Goal: Task Accomplishment & Management: Manage account settings

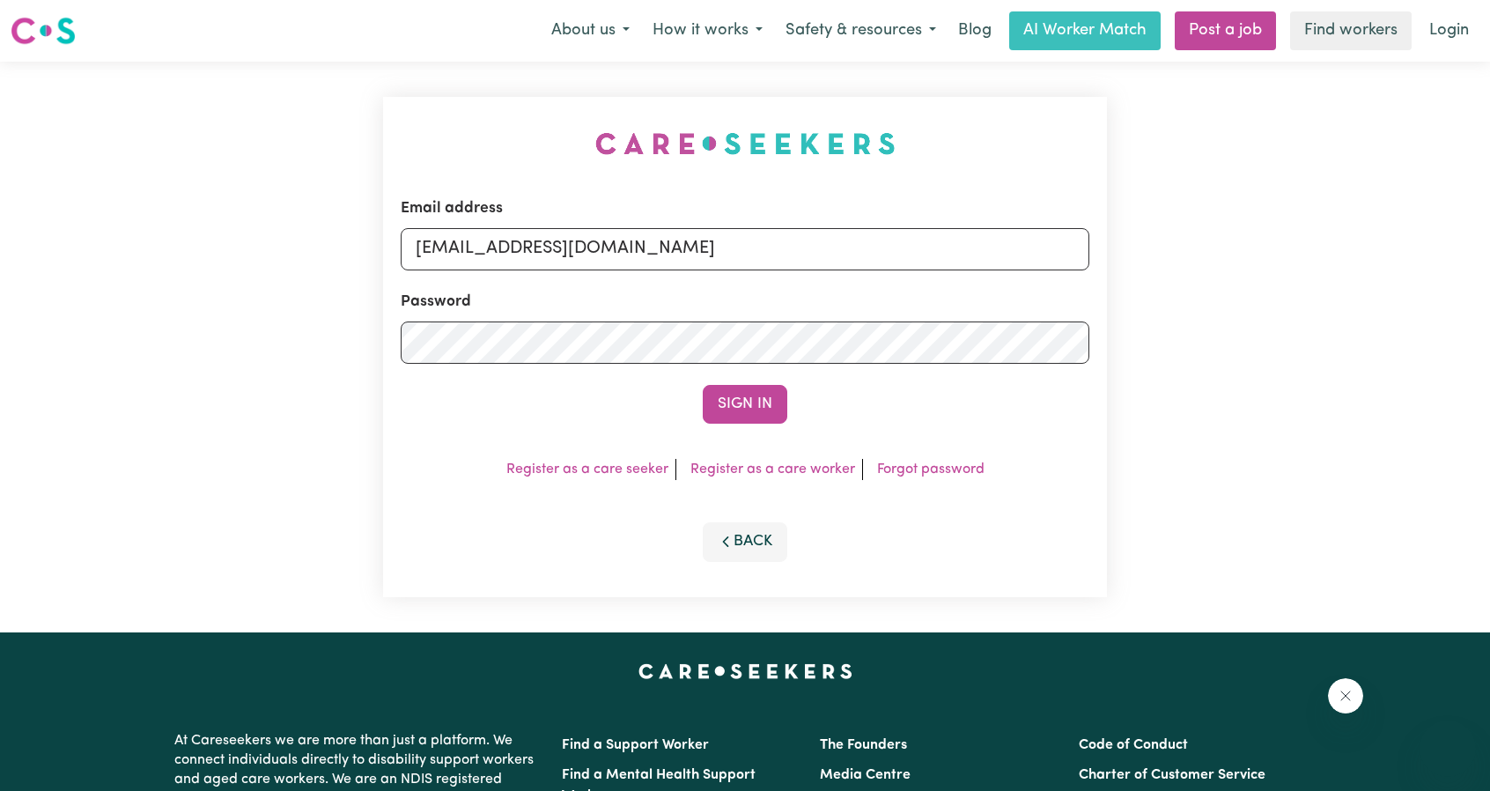
type input "[EMAIL_ADDRESS][DOMAIN_NAME]"
click at [703, 385] on button "Sign In" at bounding box center [745, 404] width 85 height 39
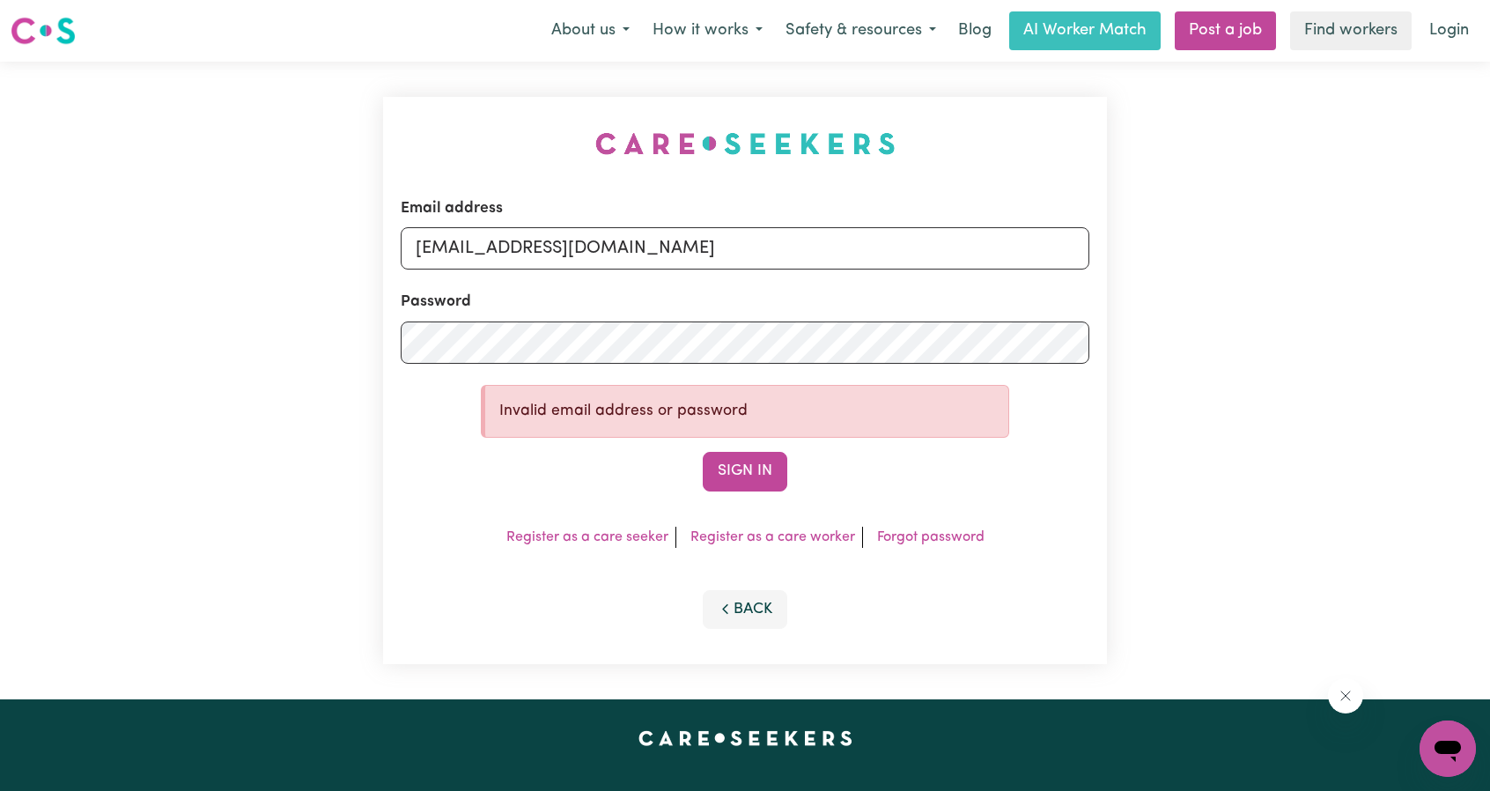
click at [426, 315] on div "Password" at bounding box center [745, 327] width 689 height 72
click at [630, 270] on form "Email address [EMAIL_ADDRESS][DOMAIN_NAME] Password Invalid email address or pa…" at bounding box center [745, 344] width 689 height 294
click at [631, 257] on input "[EMAIL_ADDRESS][DOMAIN_NAME]" at bounding box center [745, 248] width 689 height 42
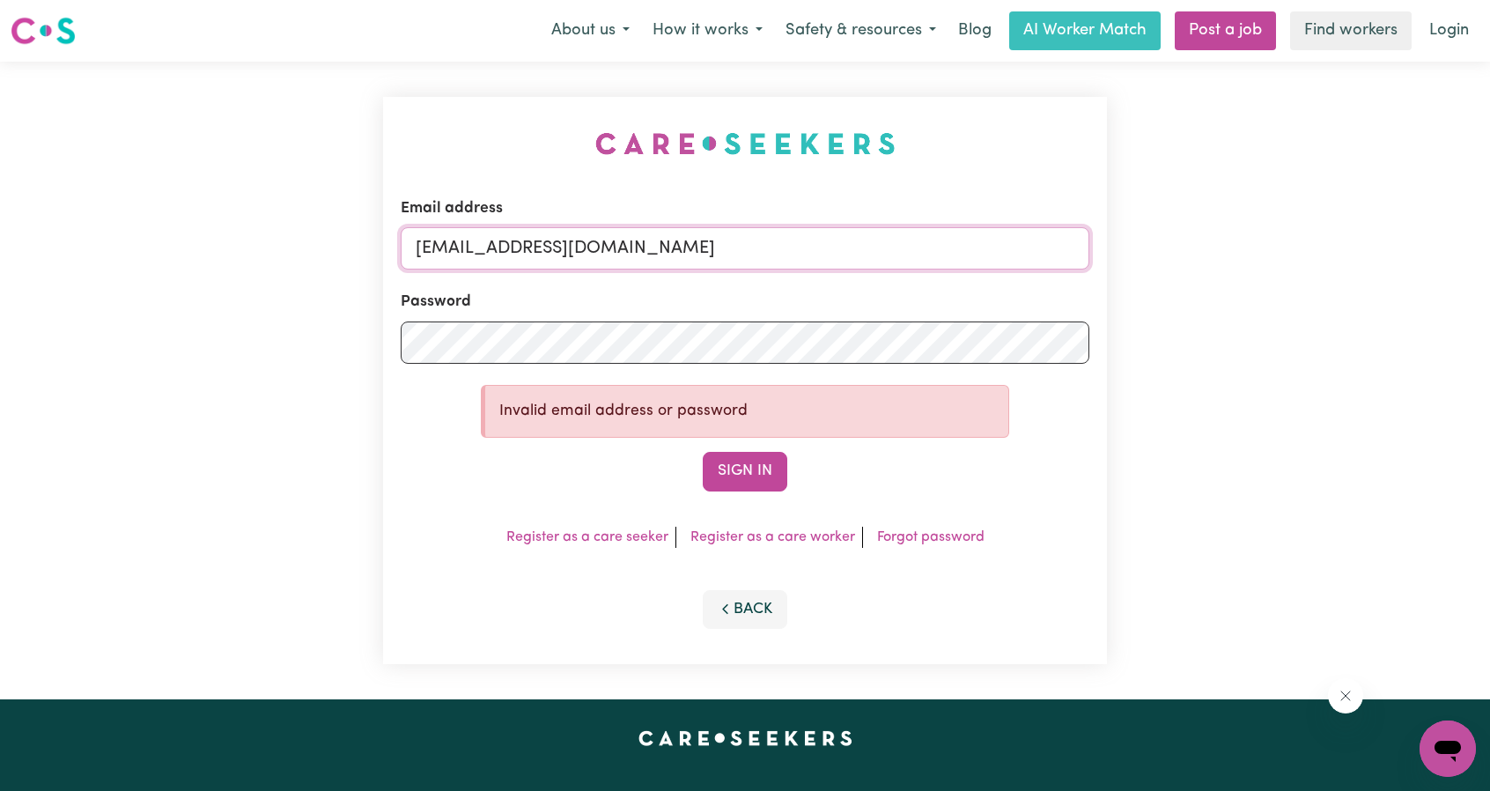
click at [631, 257] on input "[EMAIL_ADDRESS][DOMAIN_NAME]" at bounding box center [745, 248] width 689 height 42
click at [703, 452] on button "Sign In" at bounding box center [745, 471] width 85 height 39
